Goal: Information Seeking & Learning: Find specific page/section

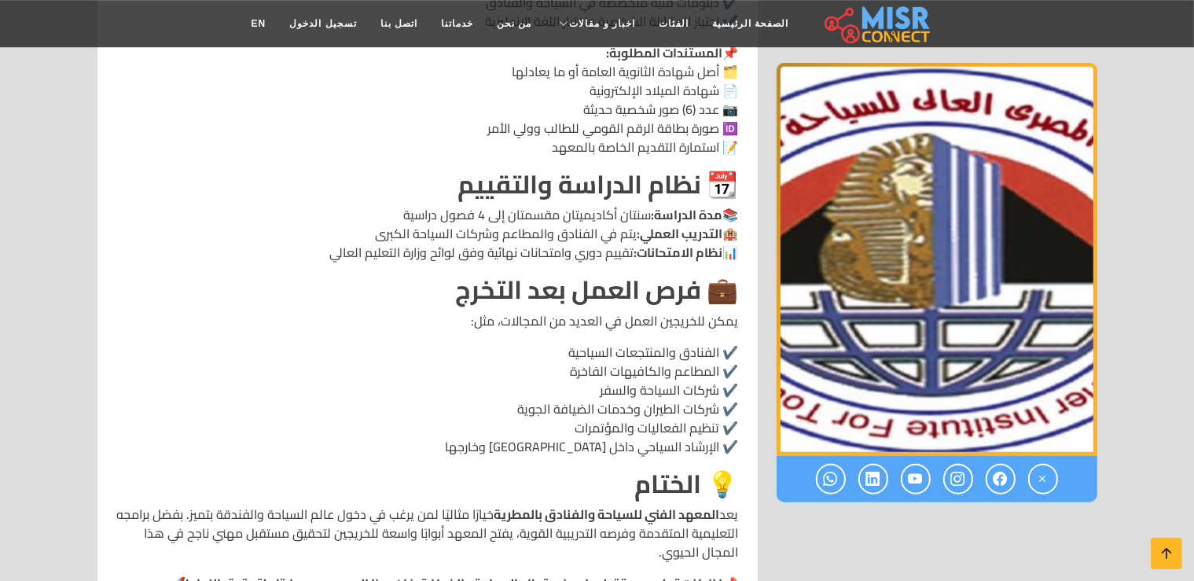
scroll to position [1731, 0]
click at [680, 369] on p "✔️ الفنادق والمنتجعات السياحية ✔️ المطاعم والكافيهات الفاخرة ✔️ شركات السياحة و…" at bounding box center [427, 397] width 622 height 113
click at [652, 388] on p "✔️ الفنادق والمنتجعات السياحية ✔️ المطاعم والكافيهات الفاخرة ✔️ شركات السياحة و…" at bounding box center [427, 397] width 622 height 113
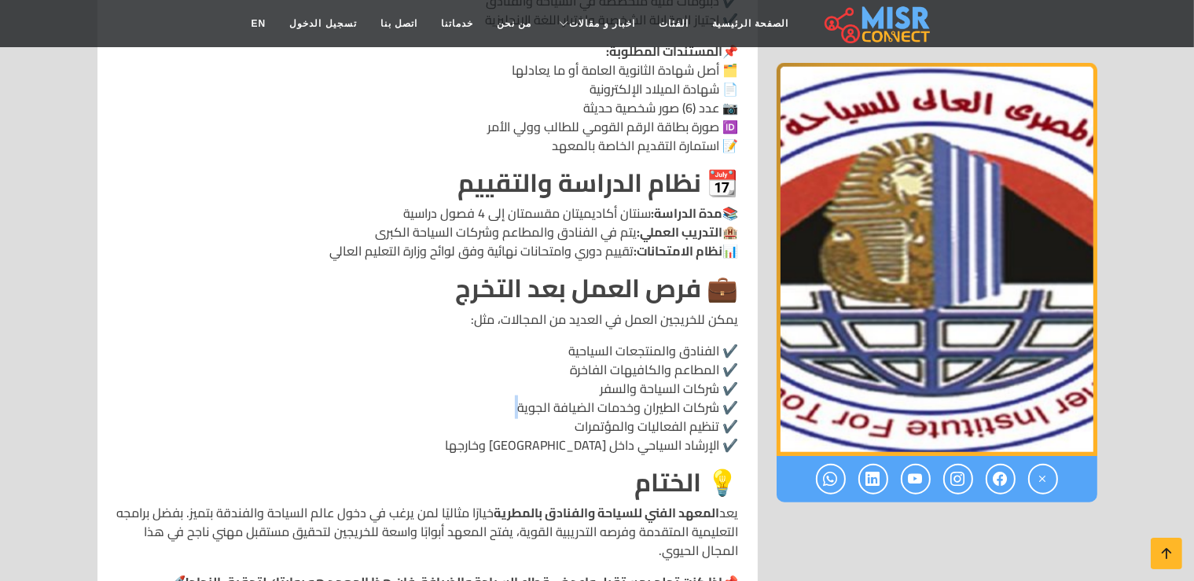
click at [652, 388] on p "✔️ الفنادق والمنتجعات السياحية ✔️ المطاعم والكافيهات الفاخرة ✔️ شركات السياحة و…" at bounding box center [427, 397] width 622 height 113
click at [626, 408] on p "✔️ الفنادق والمنتجعات السياحية ✔️ المطاعم والكافيهات الفاخرة ✔️ شركات السياحة و…" at bounding box center [427, 397] width 622 height 113
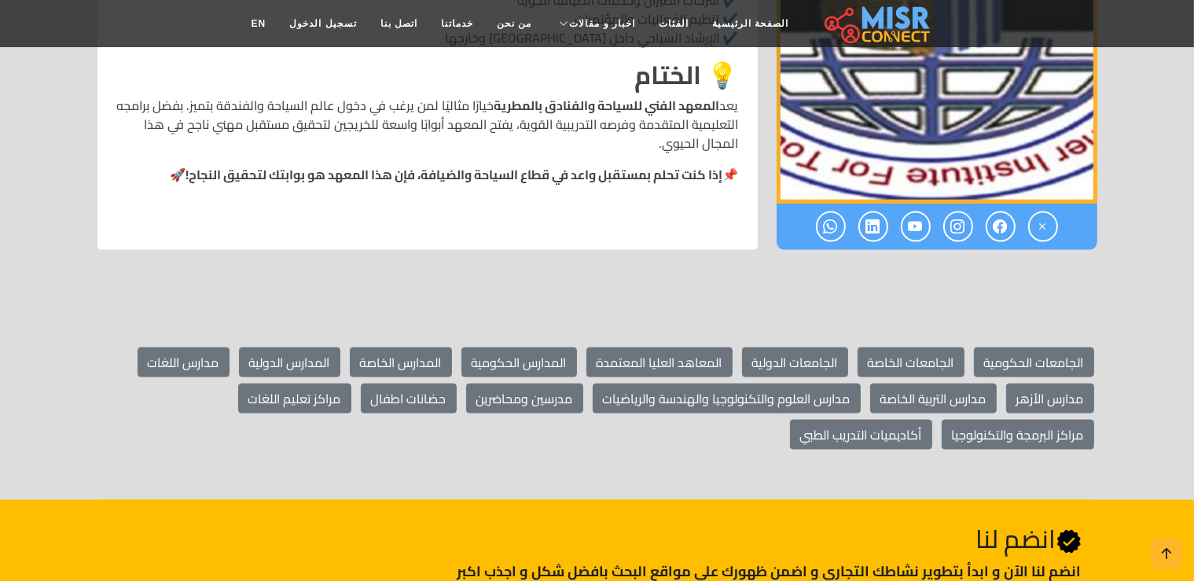
scroll to position [2037, 0]
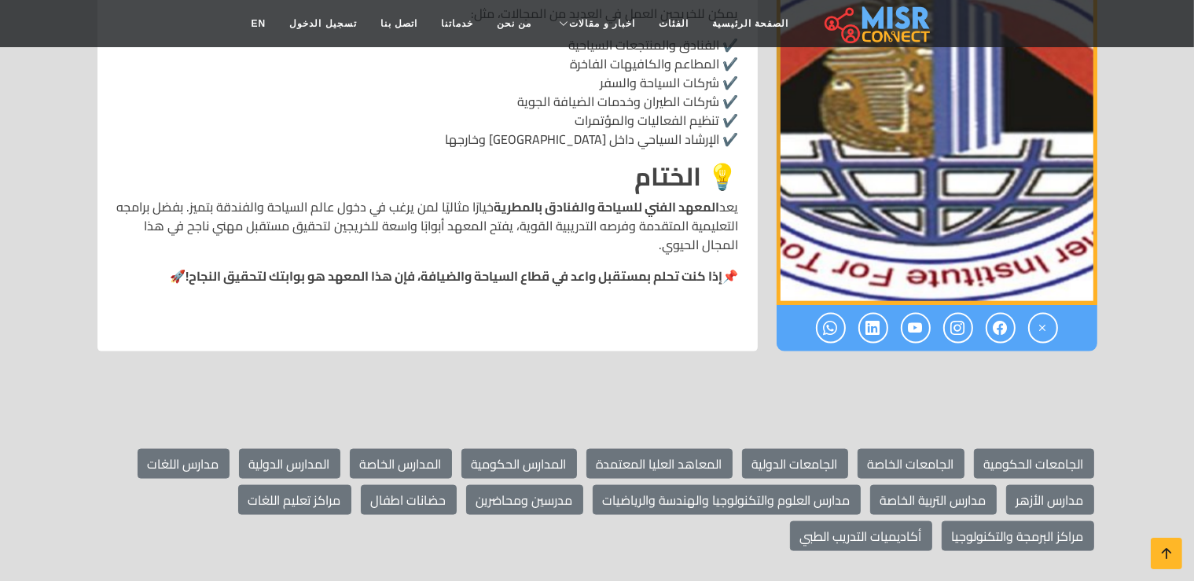
click at [704, 398] on section "الجامعات الحكومية الجامعات الخاصة الجامعات الدولية المعاهد العليا المعتمدة المد…" at bounding box center [597, 499] width 1194 height 203
